Goal: Information Seeking & Learning: Find specific fact

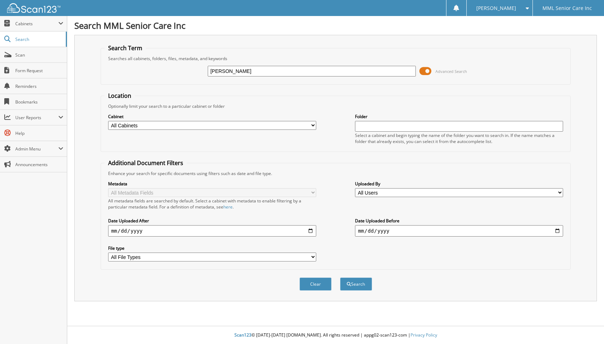
type input "[PERSON_NAME]"
click at [340, 277] on button "Search" at bounding box center [356, 283] width 32 height 13
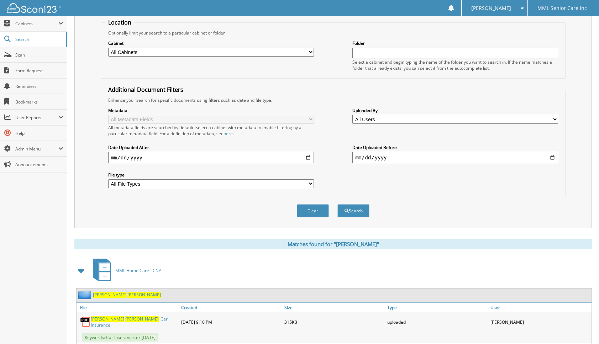
scroll to position [98, 0]
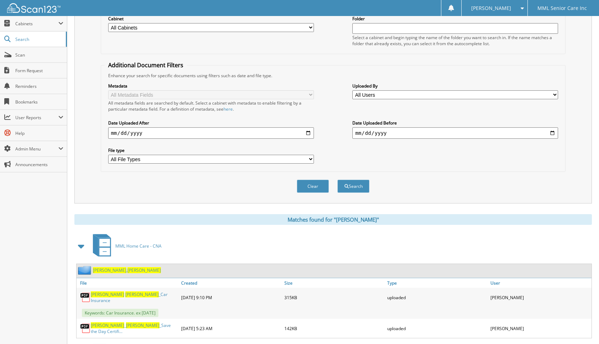
click at [127, 269] on span "[PERSON_NAME]" at bounding box center [143, 270] width 33 height 6
